Goal: Communication & Community: Answer question/provide support

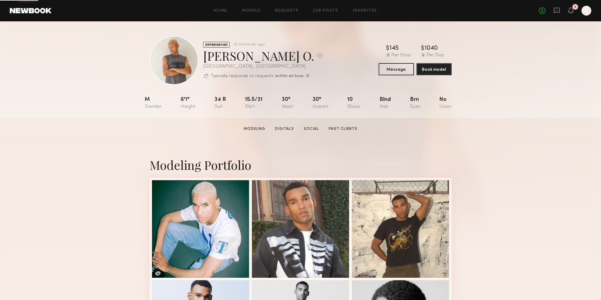
click at [553, 11] on div "No fees up to $5,000 1 K" at bounding box center [565, 11] width 52 height 10
click at [558, 11] on icon at bounding box center [557, 10] width 7 height 7
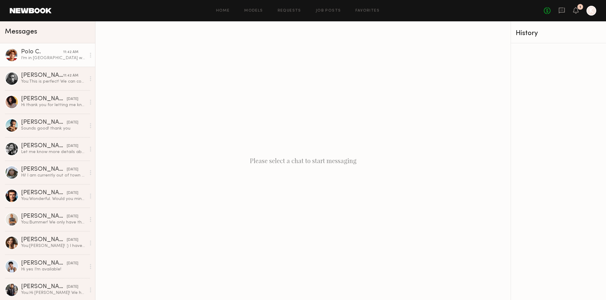
click at [31, 57] on div "I’m in [GEOGRAPHIC_DATA] weho" at bounding box center [53, 58] width 65 height 6
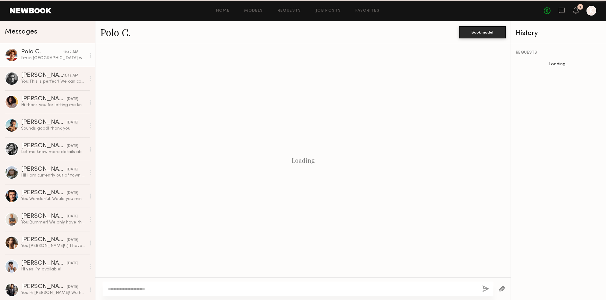
scroll to position [393, 0]
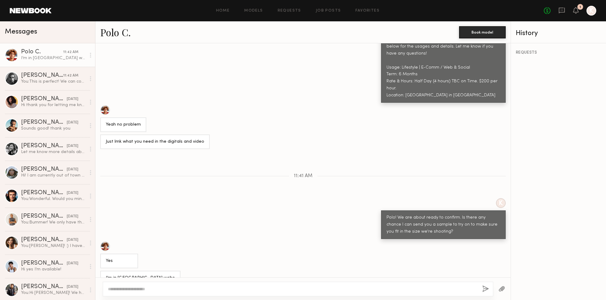
click at [160, 298] on div at bounding box center [302, 288] width 415 height 23
click at [160, 292] on div at bounding box center [298, 289] width 391 height 15
click at [159, 287] on textarea at bounding box center [292, 289] width 369 height 6
type textarea "*"
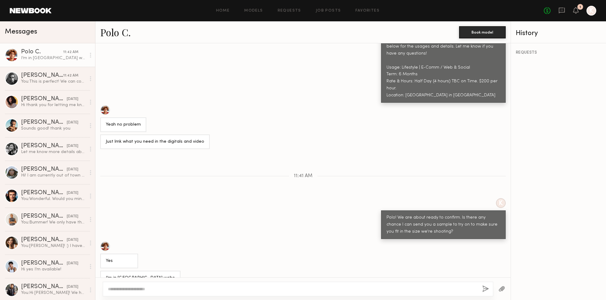
type textarea "*"
type textarea "**********"
click at [483, 289] on button "button" at bounding box center [485, 289] width 7 height 8
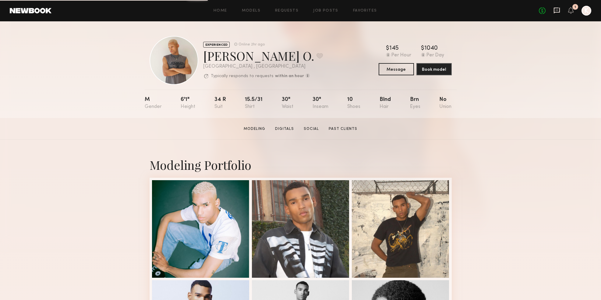
click at [557, 10] on icon at bounding box center [557, 10] width 2 height 1
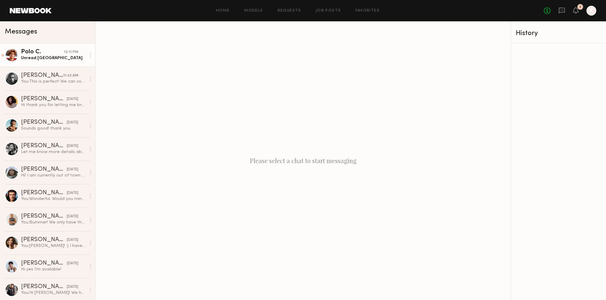
click at [30, 54] on div "Polo C." at bounding box center [42, 52] width 43 height 6
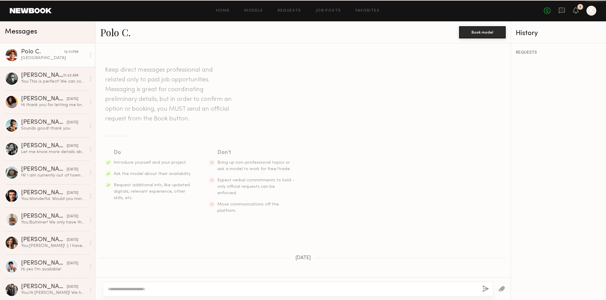
scroll to position [447, 0]
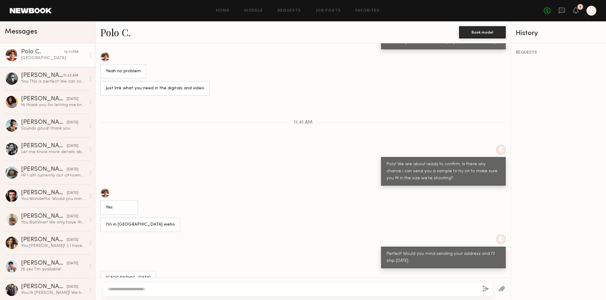
drag, startPoint x: 181, startPoint y: 266, endPoint x: 102, endPoint y: 264, distance: 78.7
click at [102, 271] on div "[GEOGRAPHIC_DATA]" at bounding box center [128, 278] width 56 height 15
copy div "8944 crescent Dr 90046 Los Angeles"
